Goal: Information Seeking & Learning: Learn about a topic

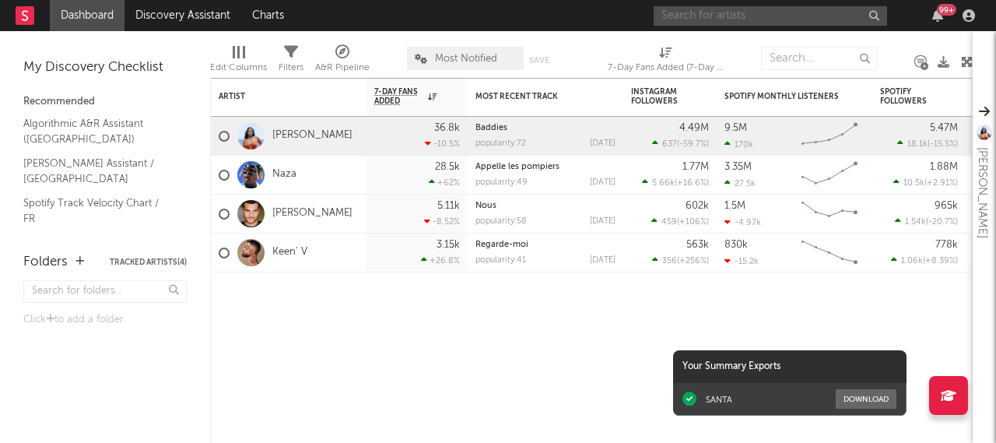
click at [708, 18] on input "text" at bounding box center [769, 15] width 233 height 19
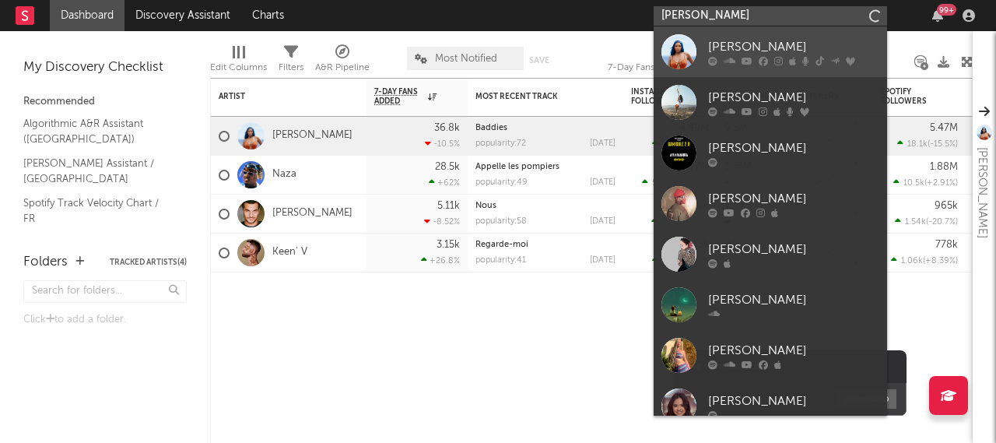
type input "[PERSON_NAME]"
click at [736, 47] on div "[PERSON_NAME]" at bounding box center [793, 46] width 171 height 19
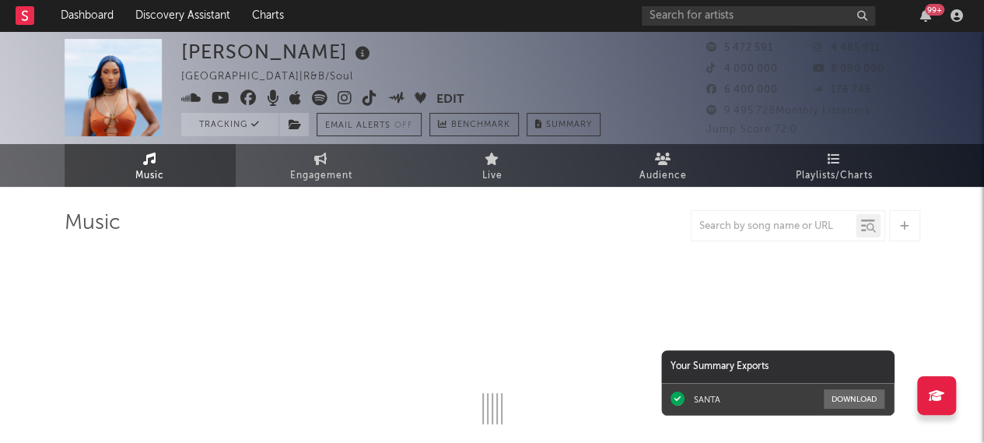
select select "6m"
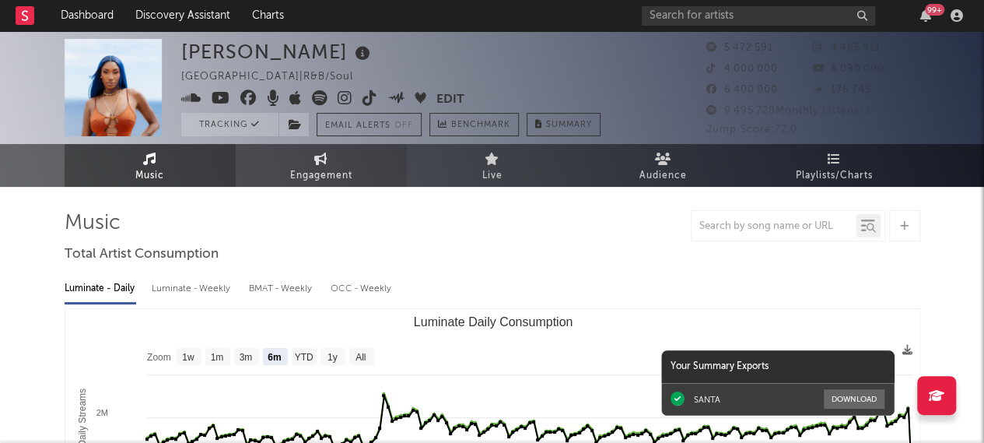
click at [306, 175] on span "Engagement" at bounding box center [321, 175] width 62 height 19
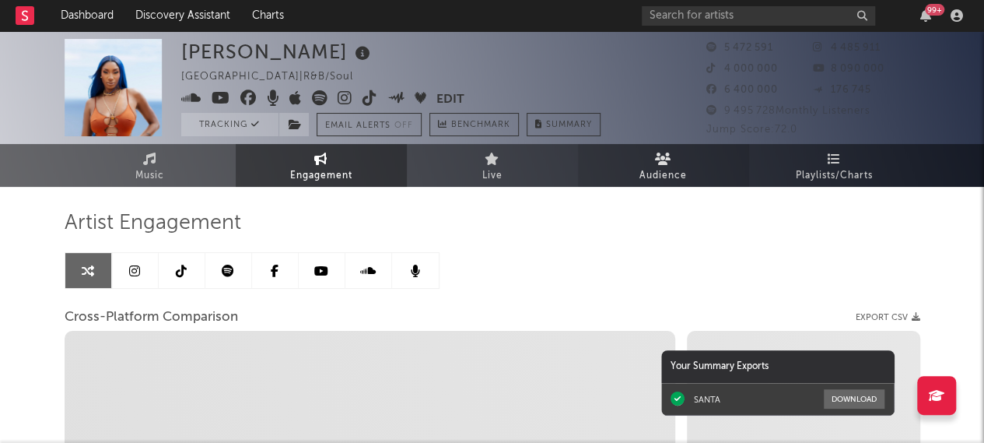
select select "1w"
click at [669, 170] on span "Audience" at bounding box center [662, 175] width 47 height 19
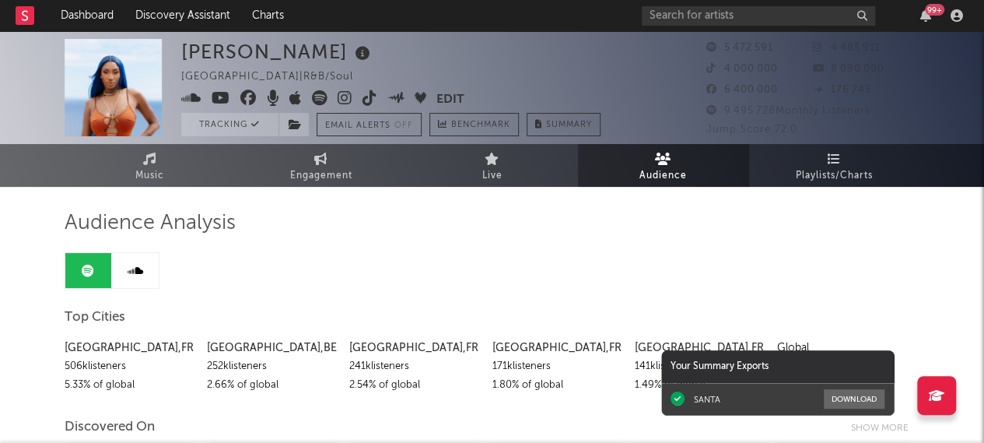
scroll to position [1, 0]
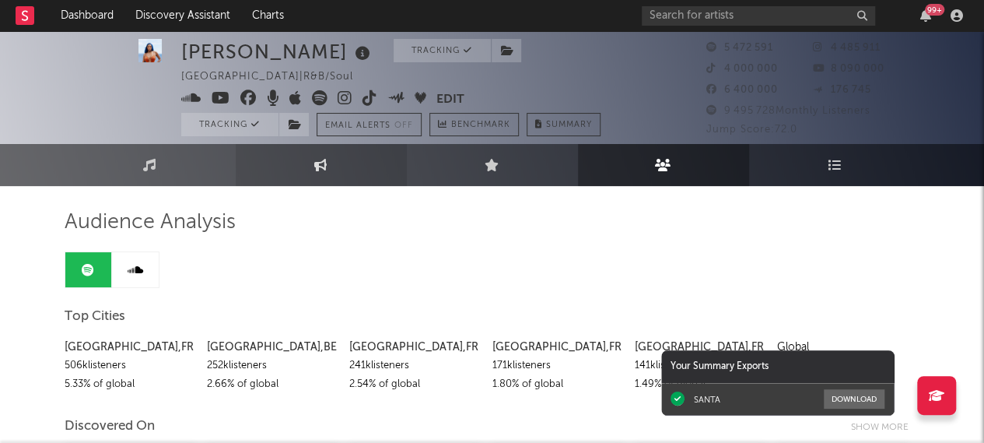
click at [319, 166] on icon at bounding box center [320, 165] width 13 height 12
select select "1m"
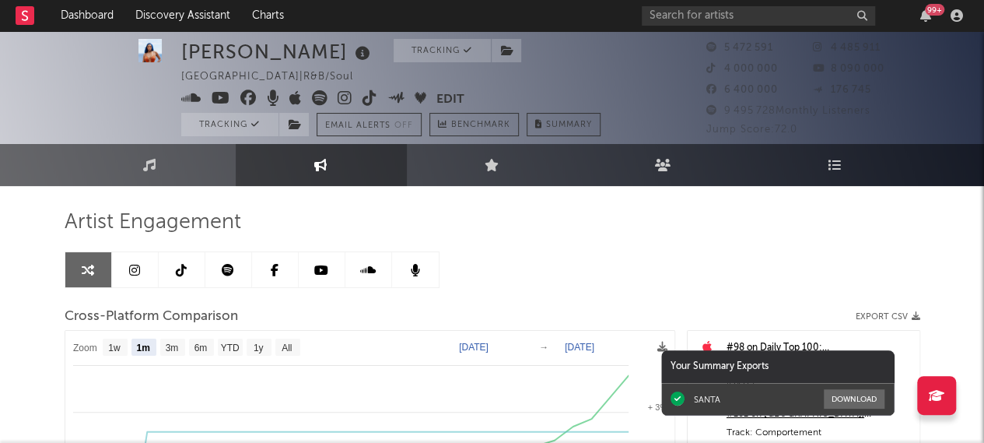
click at [124, 267] on link at bounding box center [135, 269] width 47 height 35
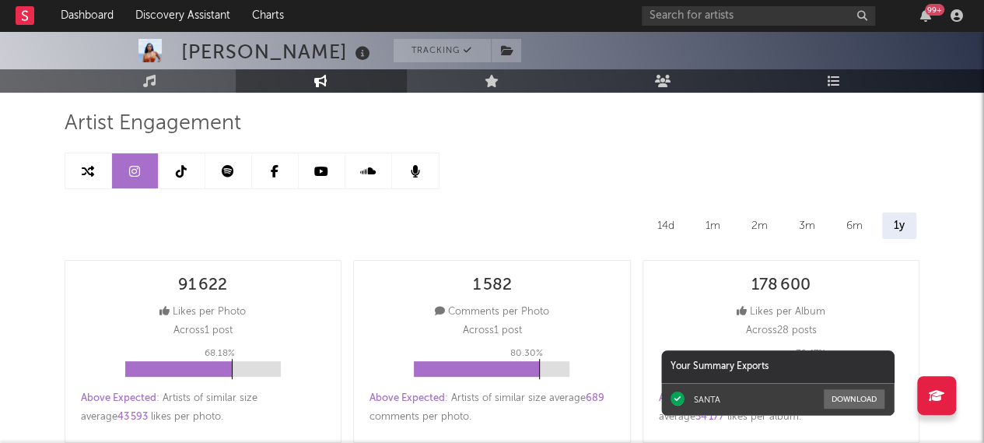
select select "6m"
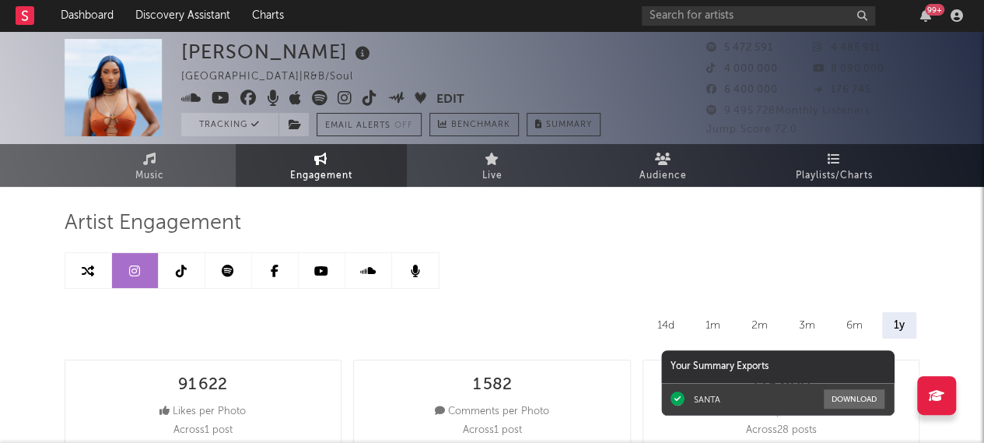
click at [176, 268] on icon at bounding box center [181, 270] width 11 height 12
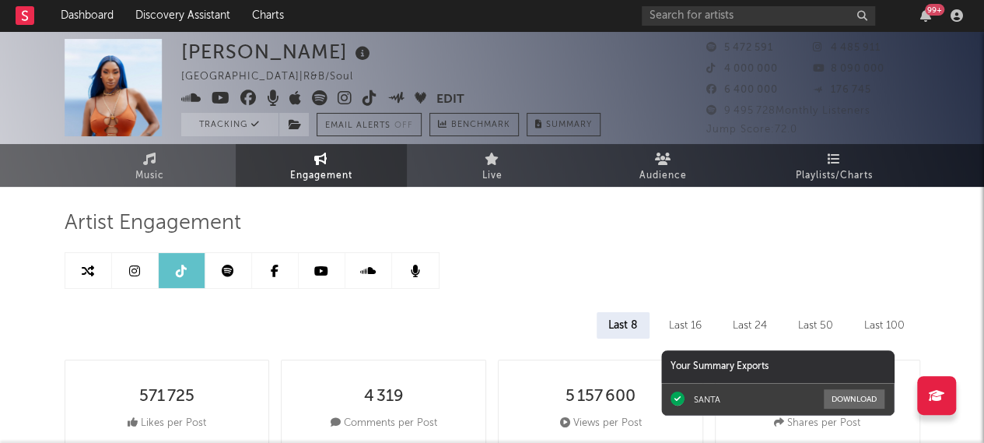
select select "6m"
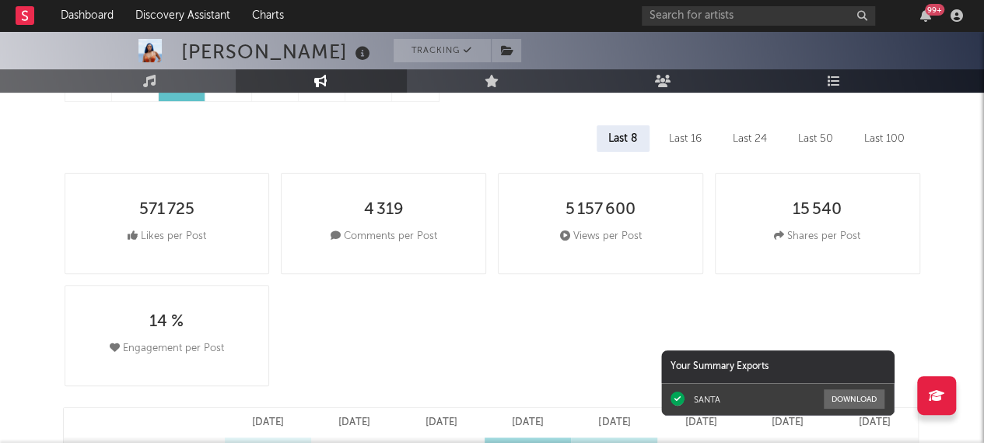
scroll to position [186, 0]
click at [892, 141] on div "Last 100" at bounding box center [884, 139] width 64 height 26
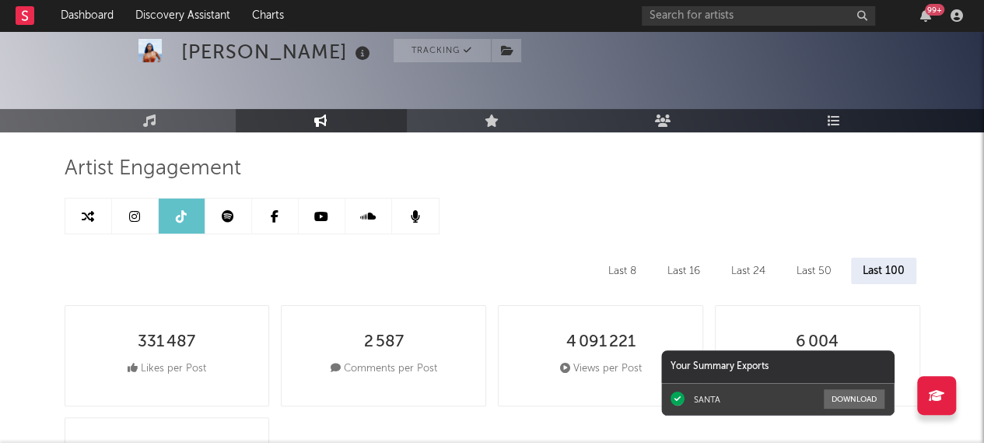
scroll to position [48, 0]
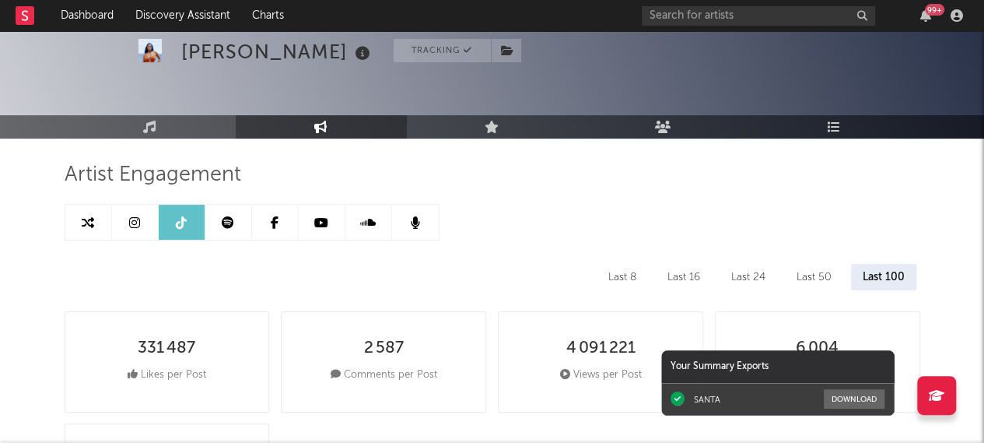
click at [136, 226] on icon at bounding box center [134, 222] width 11 height 12
select select "6m"
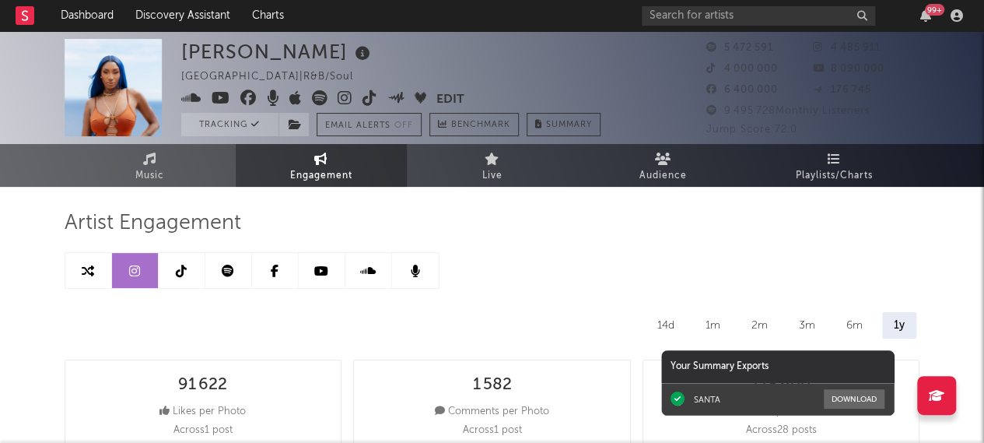
click at [220, 271] on link at bounding box center [228, 270] width 47 height 35
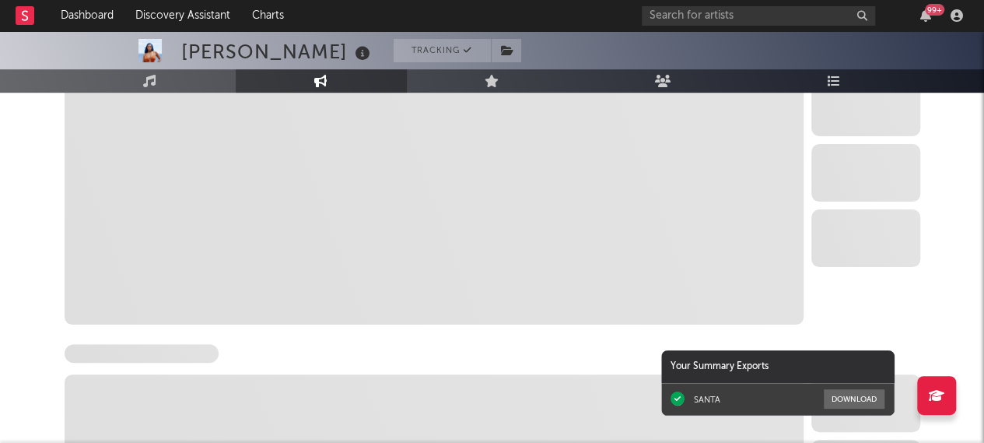
select select "6m"
select select "1w"
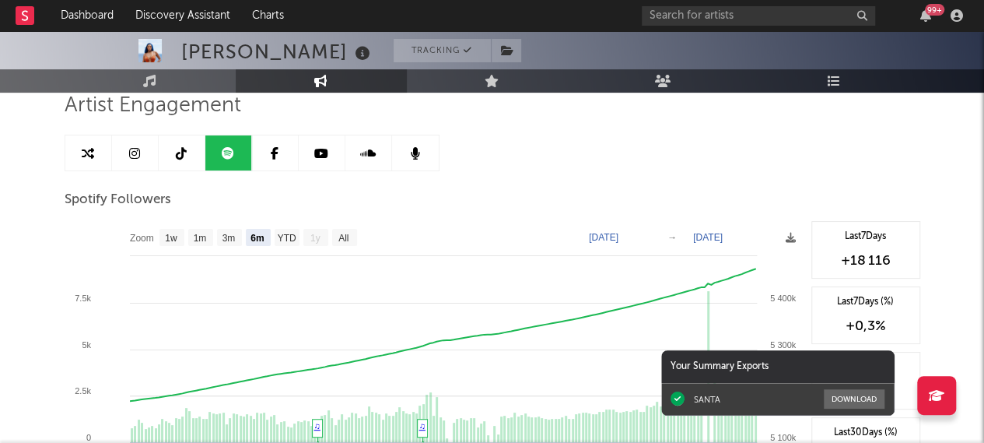
scroll to position [117, 0]
click at [348, 238] on text "All" at bounding box center [343, 238] width 10 height 11
select select "All"
type input "[DATE]"
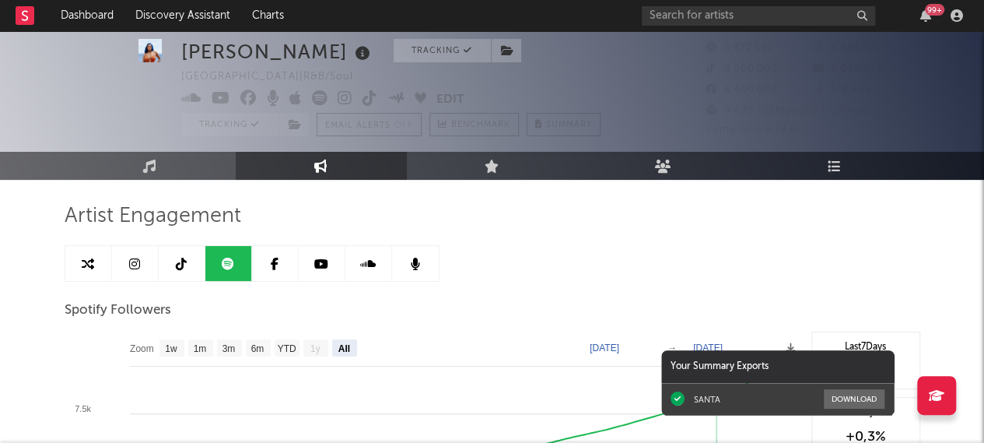
scroll to position [0, 0]
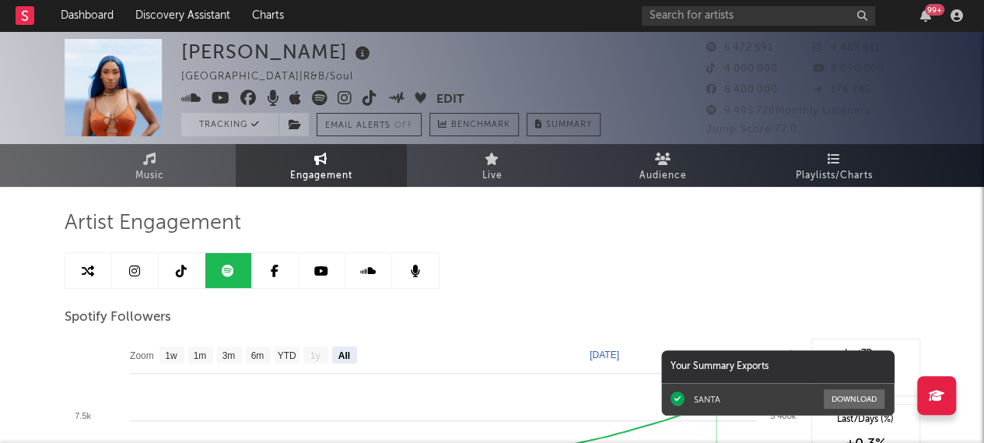
click at [275, 275] on icon at bounding box center [275, 270] width 8 height 12
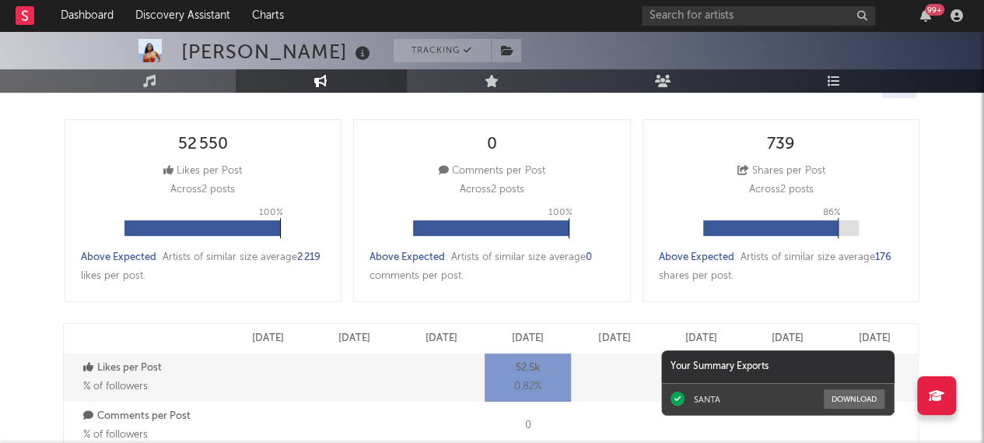
scroll to position [241, 0]
select select "6m"
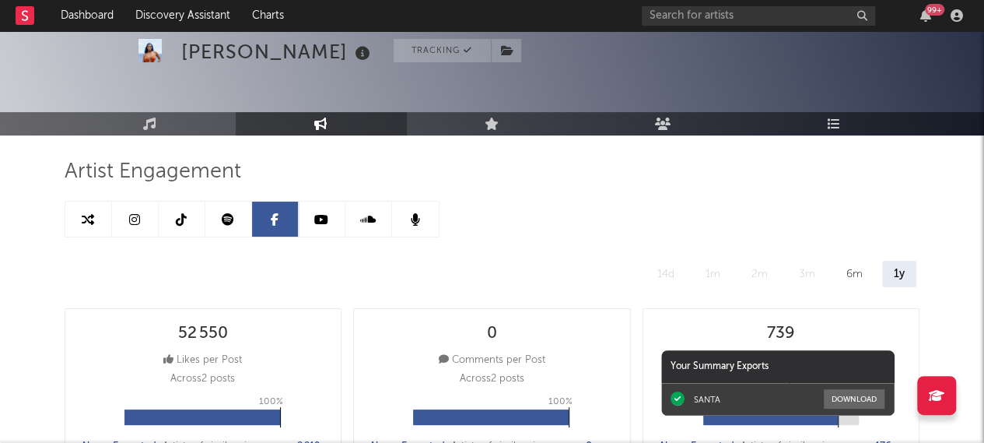
scroll to position [0, 0]
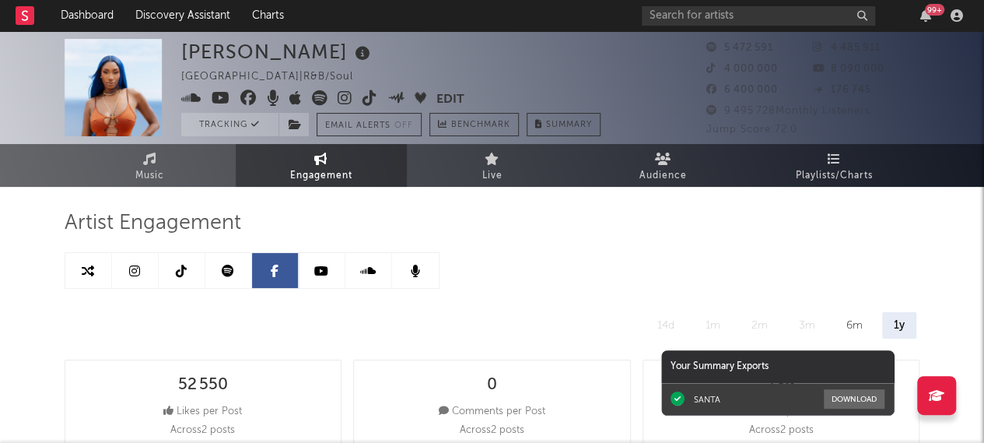
click at [314, 267] on icon at bounding box center [321, 270] width 14 height 12
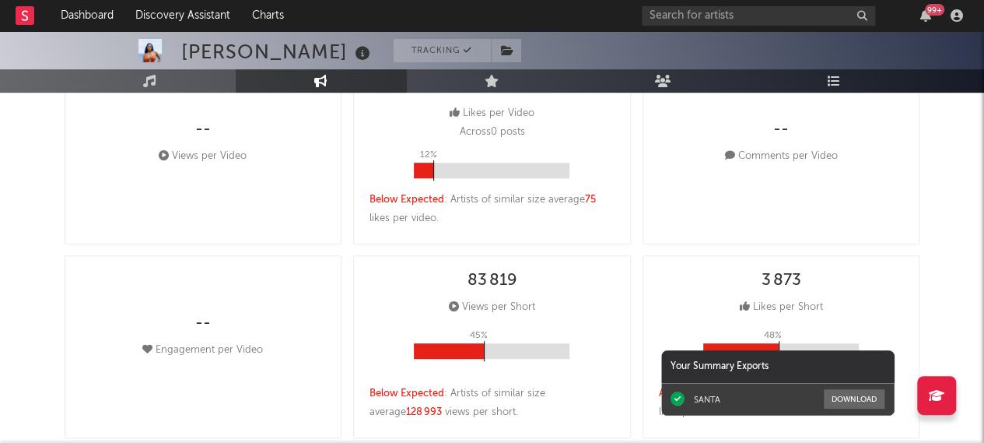
select select "6m"
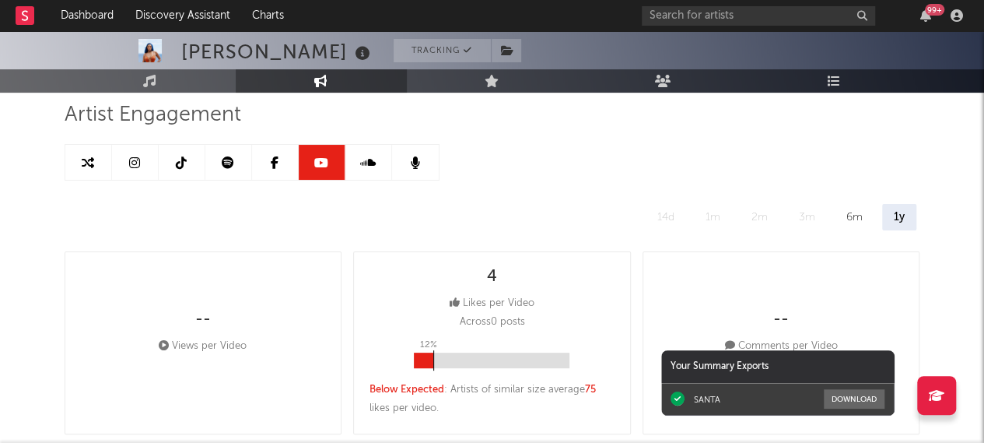
scroll to position [107, 0]
click at [856, 212] on div "6m" at bounding box center [855, 218] width 40 height 26
click at [904, 214] on div "1y" at bounding box center [899, 218] width 33 height 26
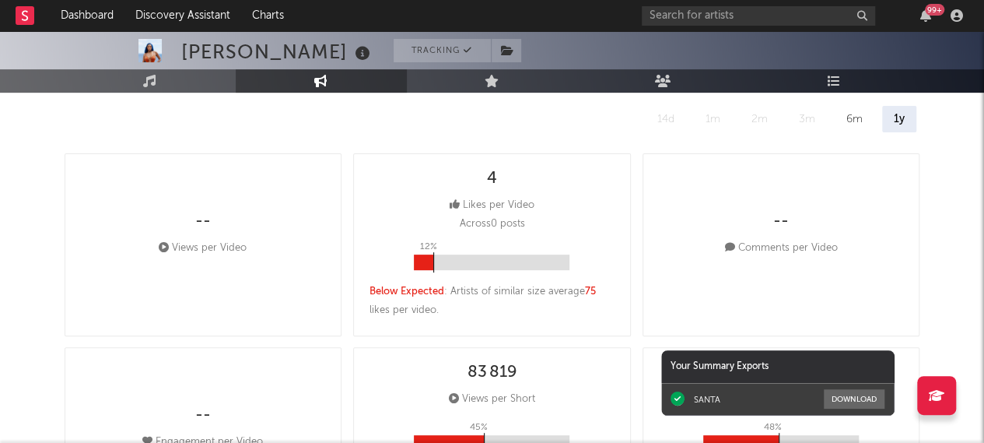
scroll to position [0, 0]
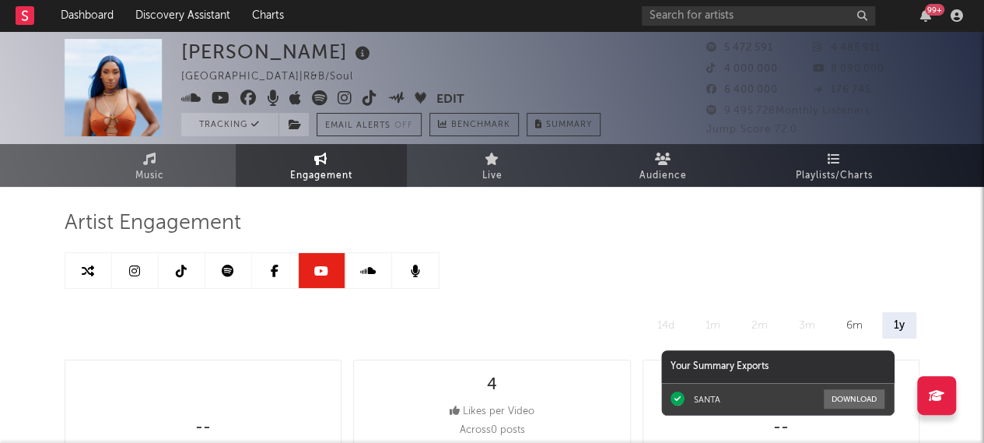
click at [373, 273] on icon at bounding box center [368, 270] width 16 height 12
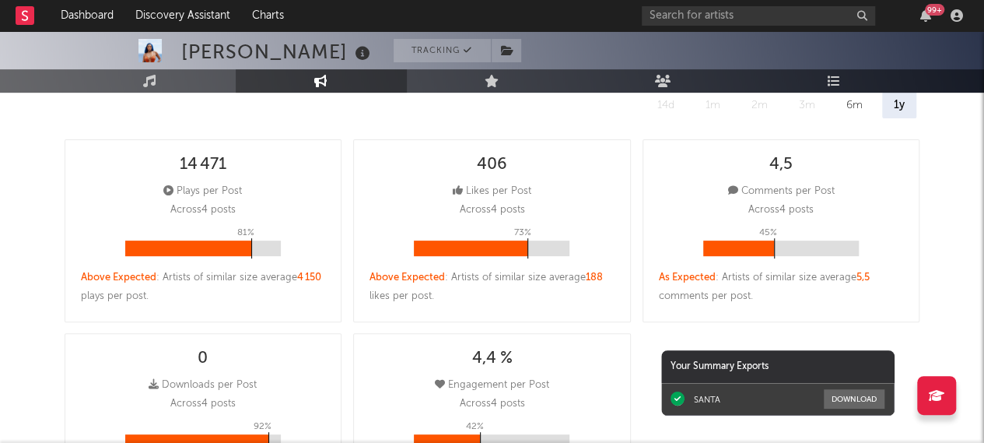
select select "6m"
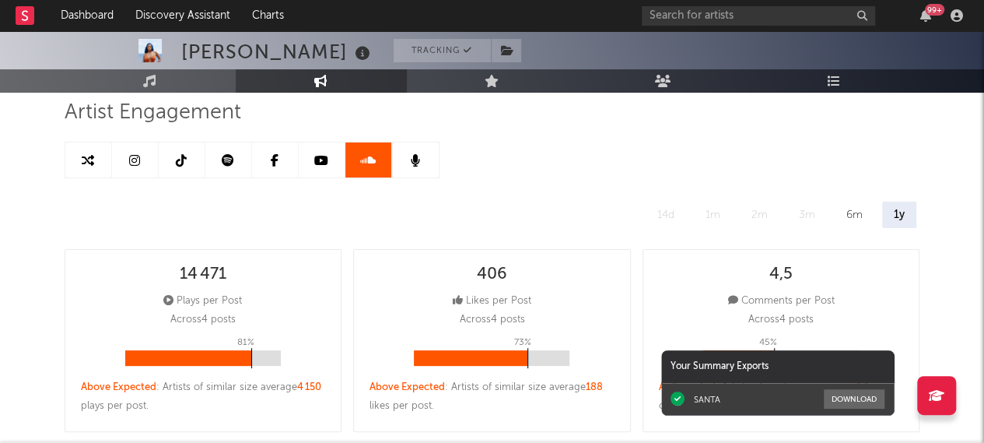
scroll to position [109, 0]
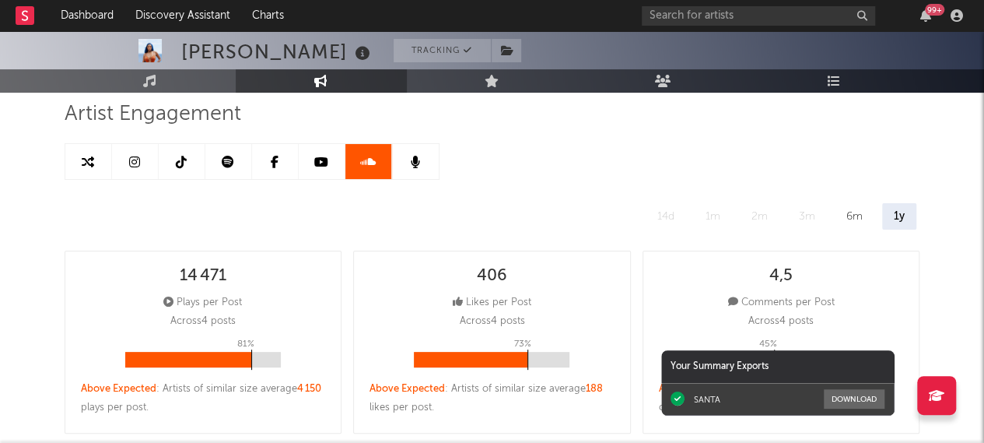
click at [369, 153] on link at bounding box center [368, 161] width 47 height 35
click at [420, 166] on link at bounding box center [415, 161] width 47 height 35
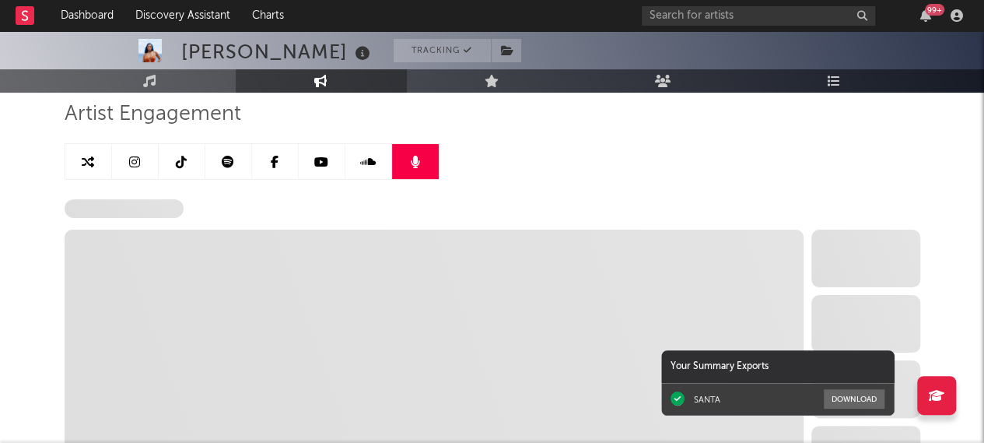
select select "6m"
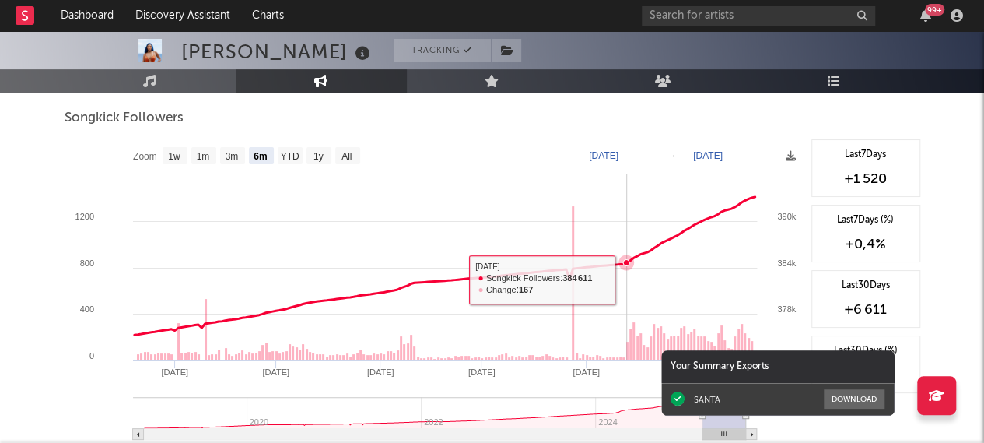
scroll to position [194, 0]
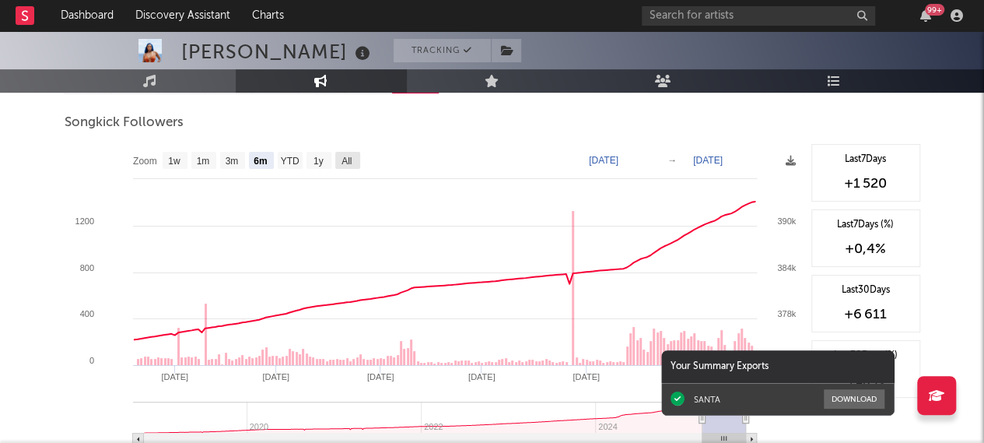
click at [352, 164] on text "All" at bounding box center [346, 161] width 10 height 11
select select "All"
type input "[DATE]"
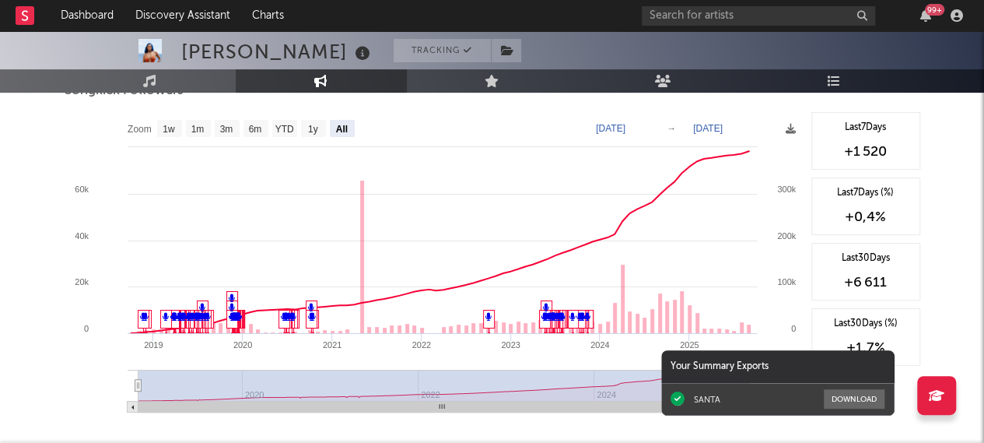
scroll to position [219, 0]
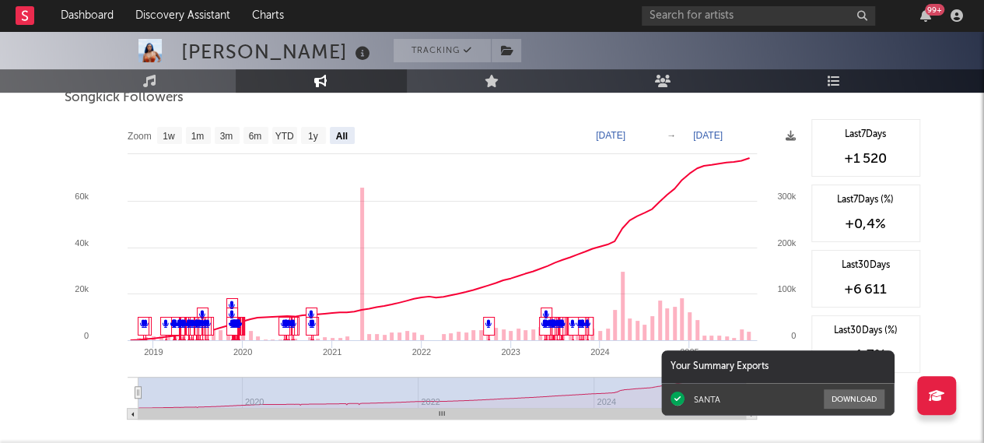
drag, startPoint x: 934, startPoint y: 250, endPoint x: 574, endPoint y: 360, distance: 376.4
click at [574, 360] on rect at bounding box center [434, 274] width 739 height 311
